Goal: Task Accomplishment & Management: Complete application form

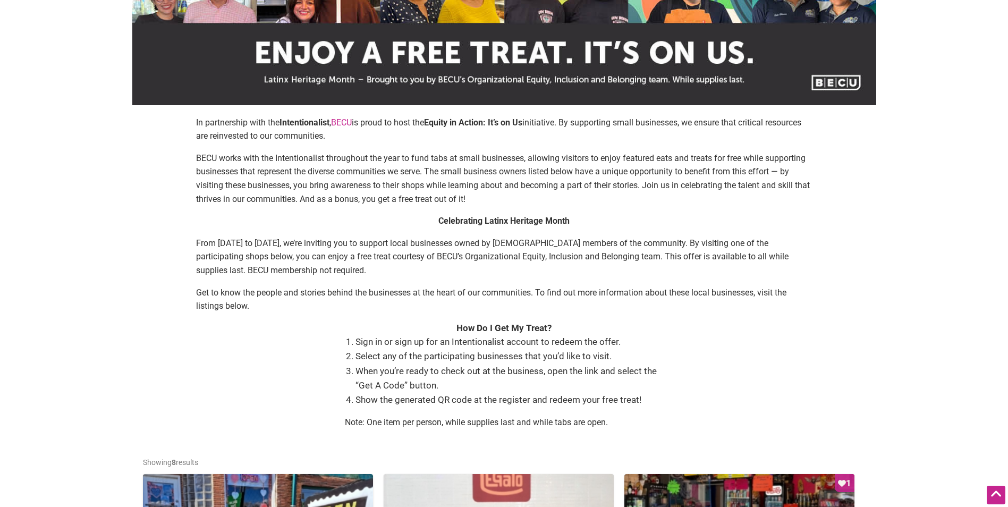
scroll to position [53, 0]
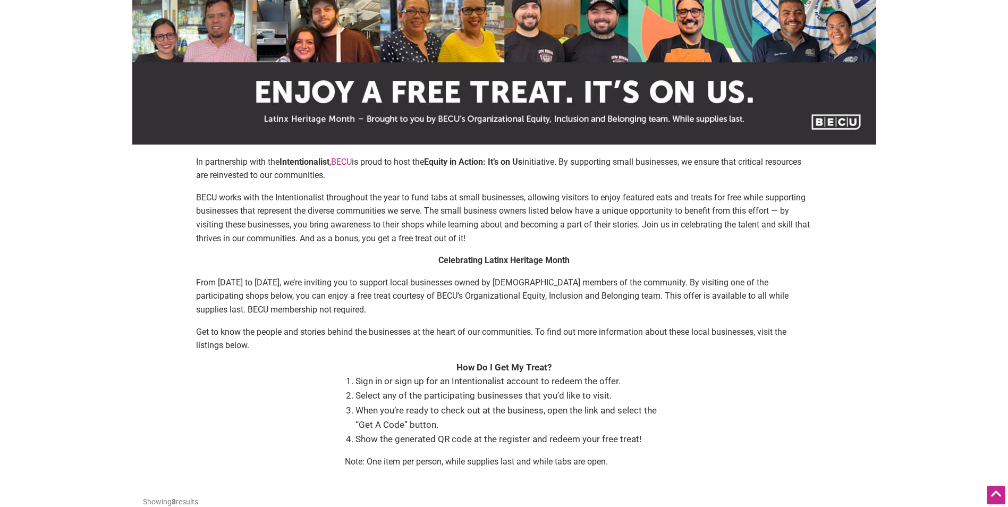
drag, startPoint x: 533, startPoint y: 161, endPoint x: 433, endPoint y: 161, distance: 99.3
click at [433, 161] on p "In partnership with the Intentionalist , BECU is proud to host the Equity in Ac…" at bounding box center [504, 168] width 616 height 27
drag, startPoint x: 533, startPoint y: 160, endPoint x: 437, endPoint y: 161, distance: 96.7
click at [437, 161] on strong "Equity in Action: It’s on Us" at bounding box center [473, 162] width 98 height 10
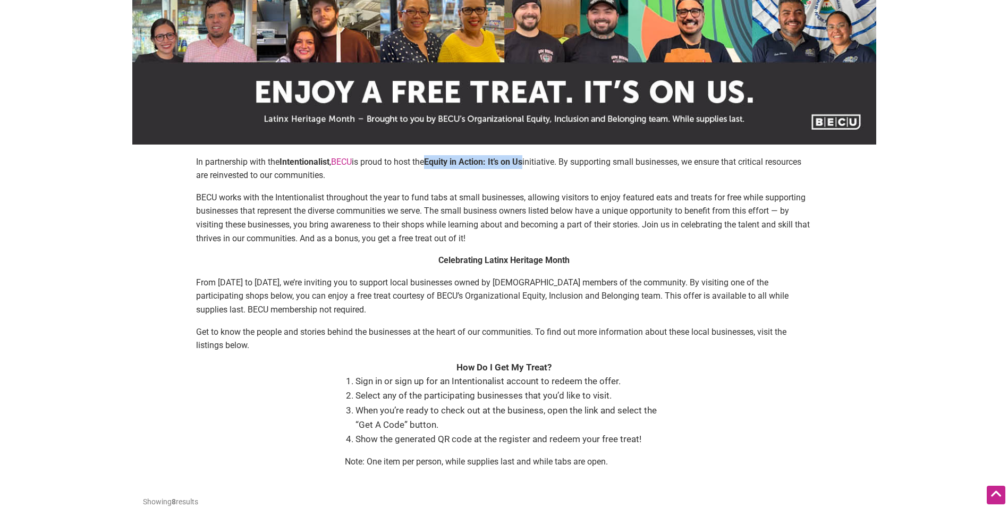
drag, startPoint x: 437, startPoint y: 161, endPoint x: 442, endPoint y: 161, distance: 5.8
copy strong "Equity in Action: It’s on Us"
click at [768, 411] on div "In partnership with the Intentionalist , BECU is proud to host the Equity in Ac…" at bounding box center [504, 316] width 722 height 322
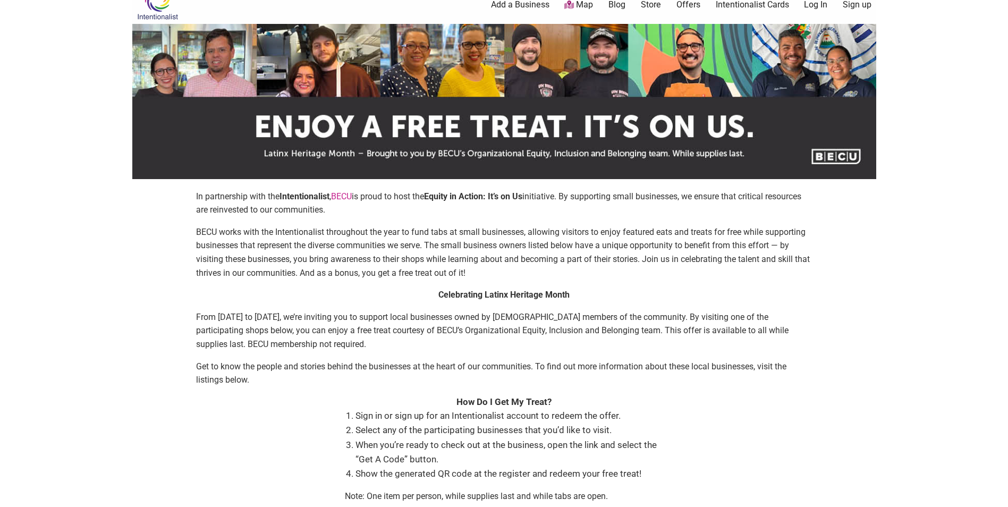
scroll to position [0, 0]
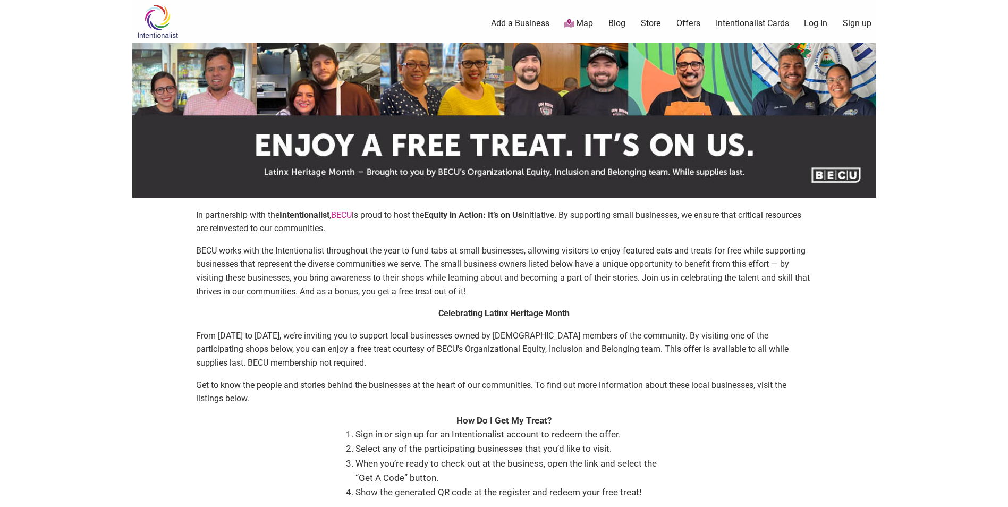
click at [853, 23] on link "Sign up" at bounding box center [856, 24] width 29 height 12
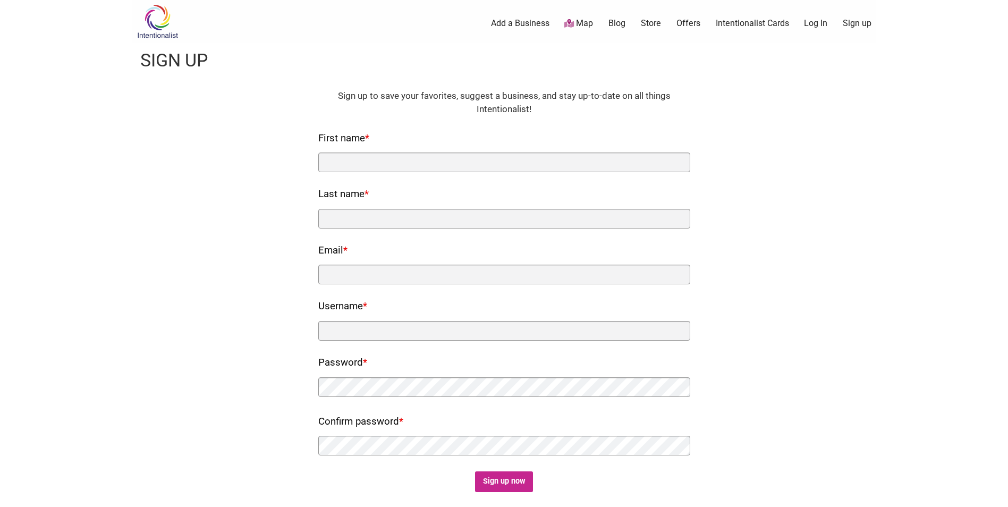
click at [746, 23] on link "Intentionalist Cards" at bounding box center [752, 24] width 73 height 12
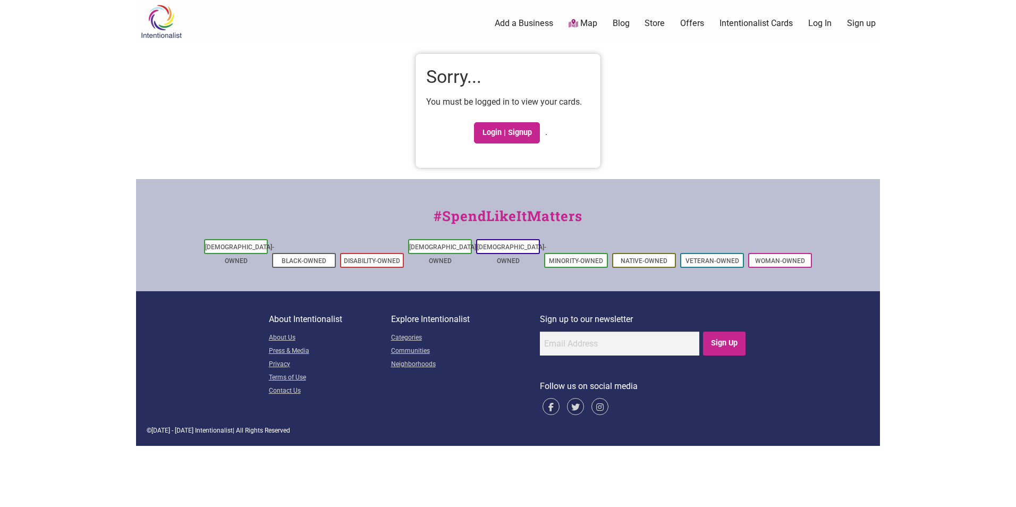
click at [864, 23] on link "Sign up" at bounding box center [861, 24] width 29 height 12
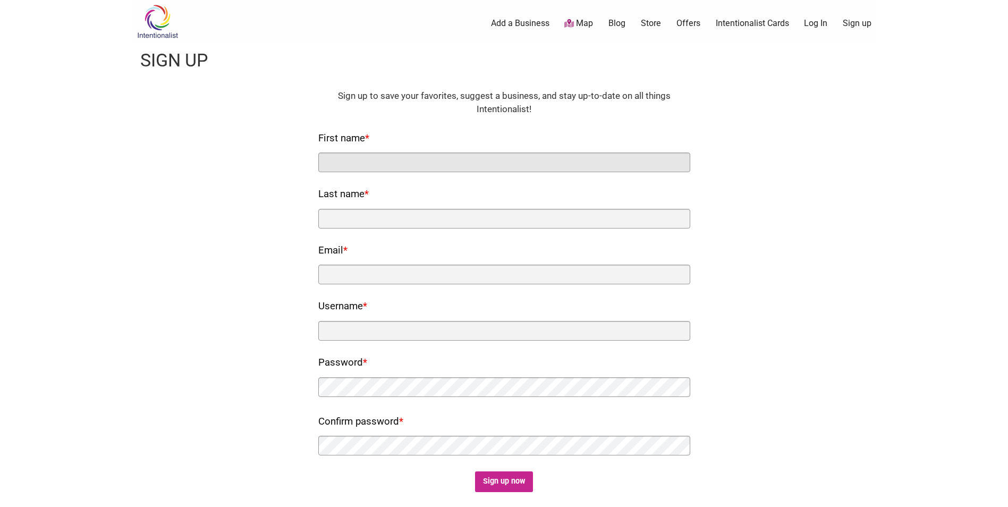
click at [344, 158] on input "First name *" at bounding box center [504, 162] width 372 height 20
type input "[PERSON_NAME]"
type input "Hontos"
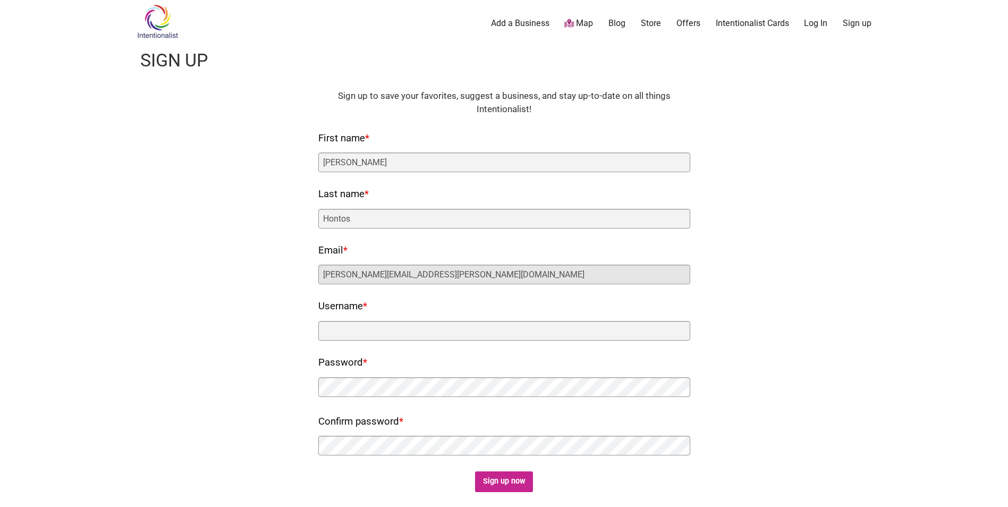
drag, startPoint x: 427, startPoint y: 277, endPoint x: 308, endPoint y: 265, distance: 119.1
click at [308, 265] on div "Fields marked with an * are required HTML Sign up to save your favorites, sugge…" at bounding box center [504, 290] width 722 height 403
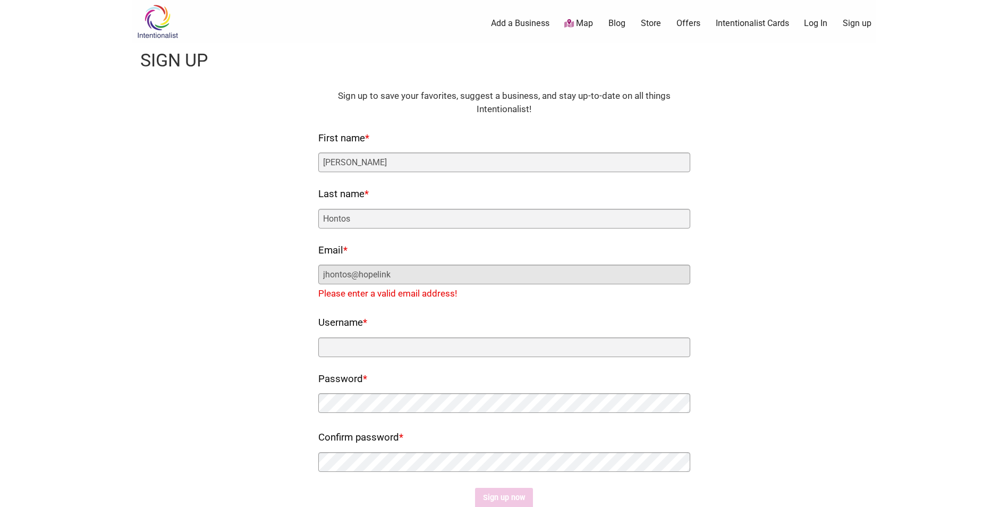
type input "jhontos@hopelink.org"
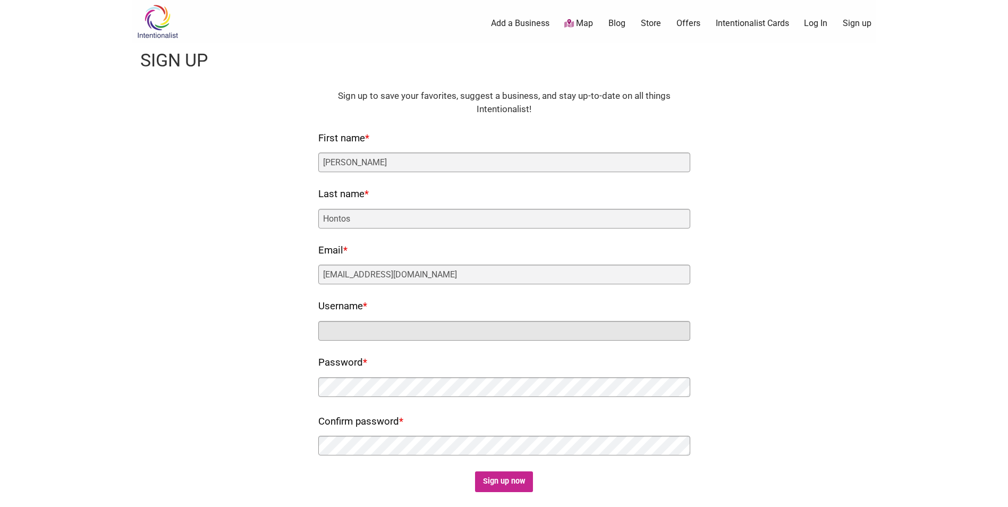
click at [357, 326] on input "Username *" at bounding box center [504, 331] width 372 height 20
type input "jhontos"
click at [510, 482] on input "Sign up now" at bounding box center [504, 481] width 58 height 21
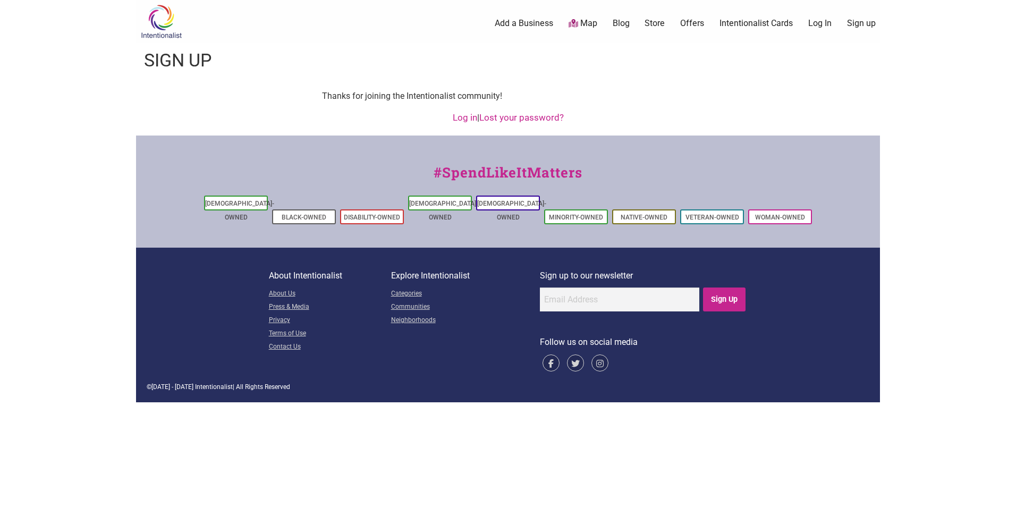
click at [464, 115] on link "Log in" at bounding box center [465, 117] width 24 height 11
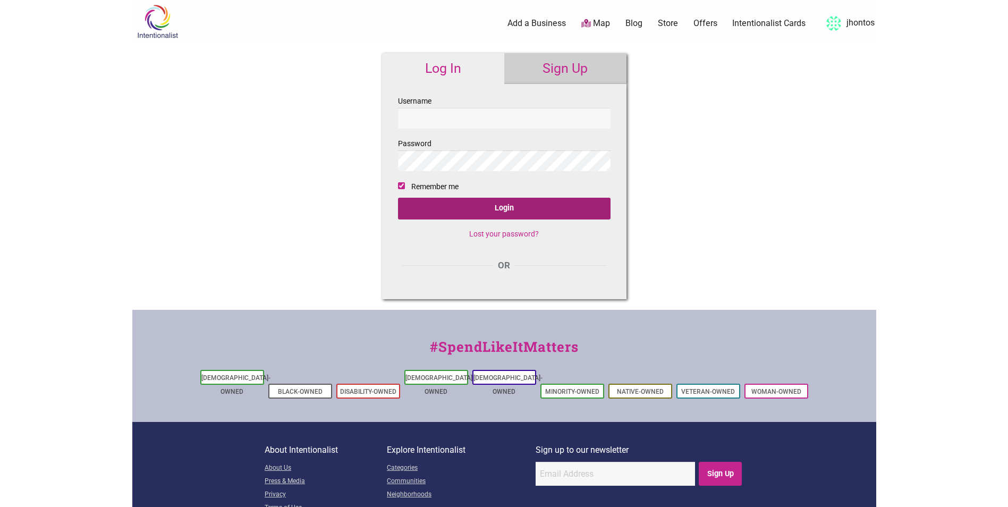
type input "jhontos"
click at [449, 202] on input "Login" at bounding box center [504, 209] width 212 height 22
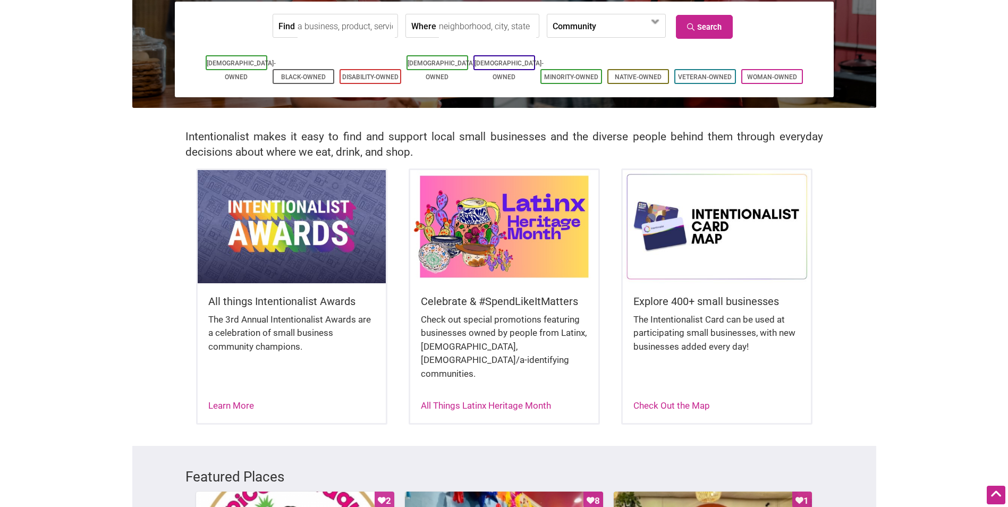
scroll to position [212, 0]
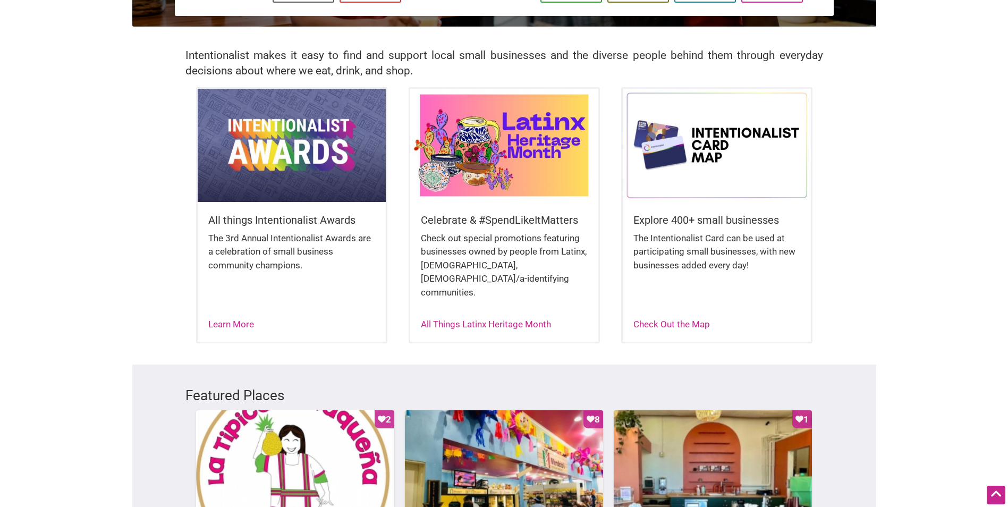
click at [972, 294] on html "× Menu 0 Are you a Business Owner? Add a Business Map Blog Store Offers Intenti…" at bounding box center [504, 41] width 1008 height 507
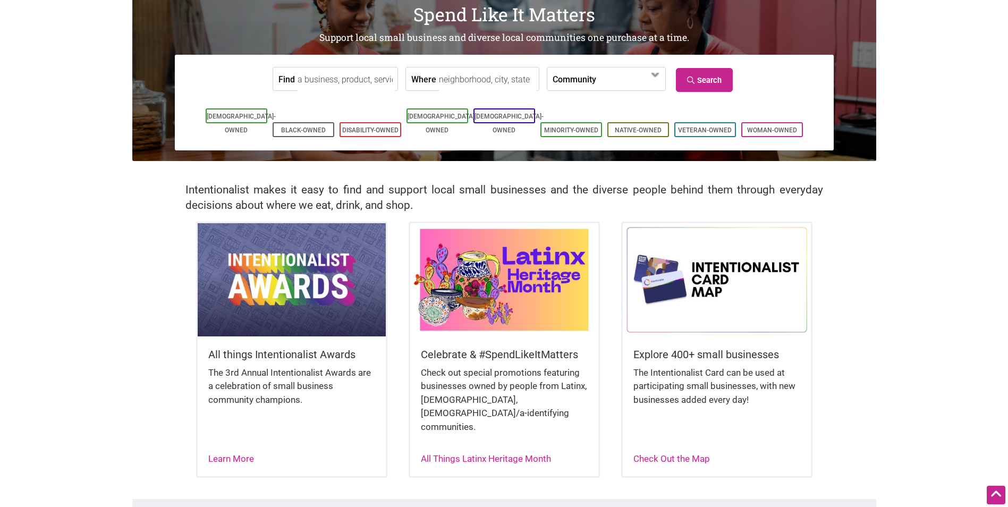
scroll to position [0, 0]
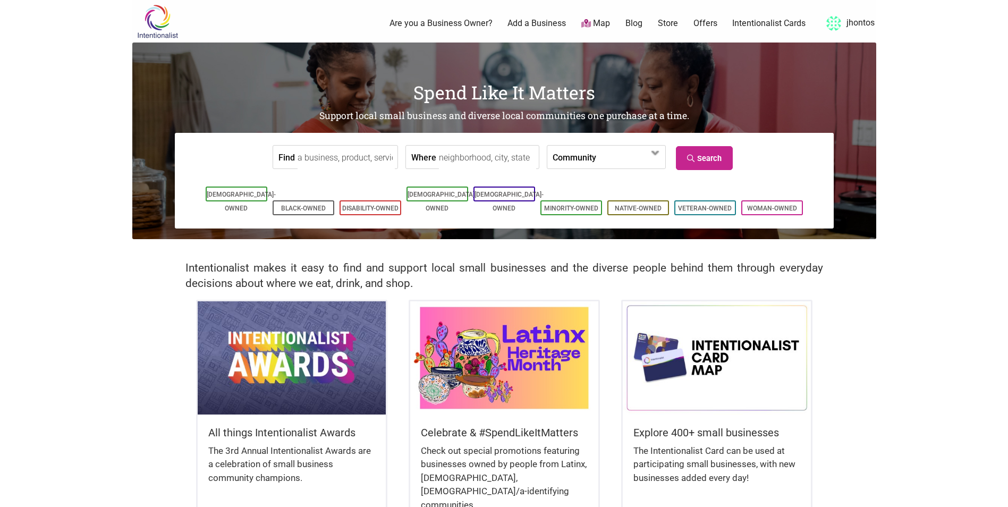
click at [772, 20] on link "Intentionalist Cards" at bounding box center [768, 24] width 73 height 12
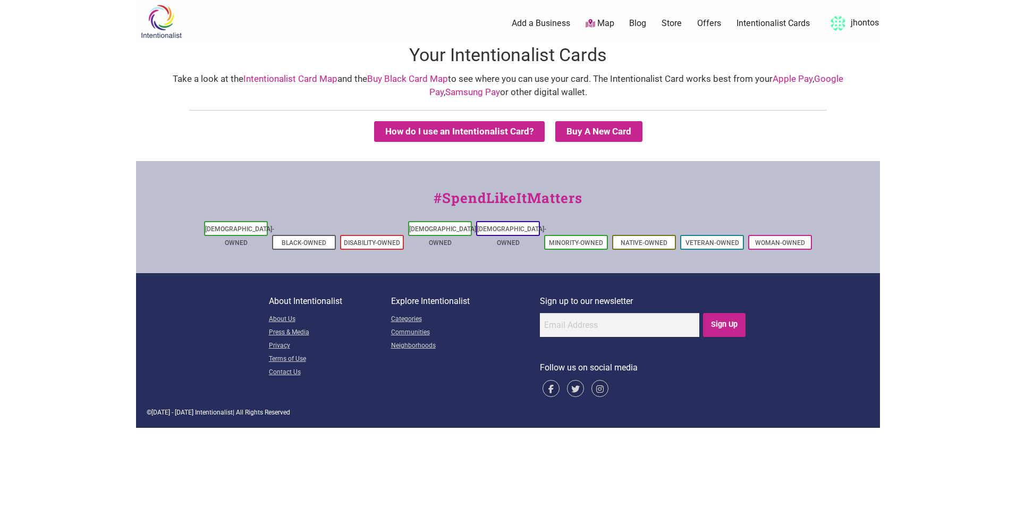
click at [300, 76] on link "Intentionalist Card Map" at bounding box center [290, 78] width 94 height 11
